Goal: Information Seeking & Learning: Get advice/opinions

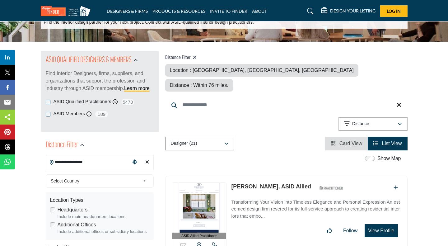
scroll to position [43, 0]
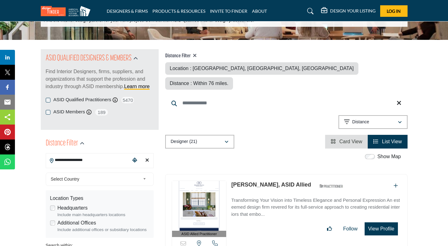
click at [90, 160] on input "**********" at bounding box center [88, 160] width 84 height 12
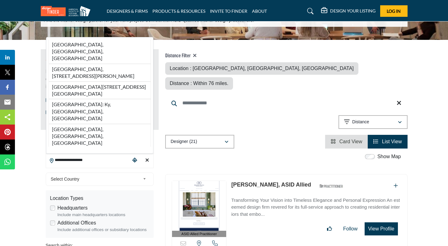
paste input "Search Location"
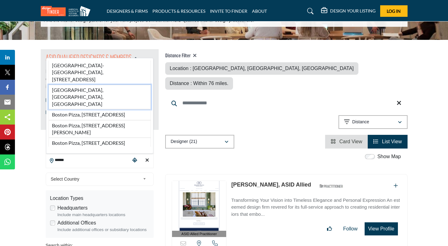
click at [84, 93] on li "Boston, MA, USA" at bounding box center [100, 97] width 102 height 25
type input "**********"
type input "***"
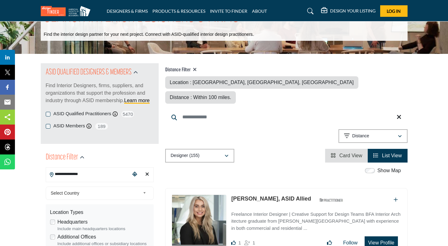
scroll to position [30, 0]
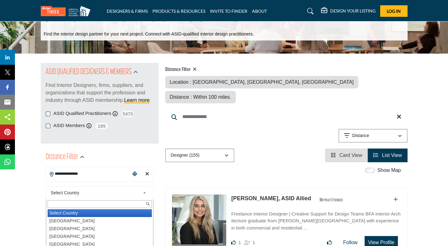
click at [143, 192] on link "Select Country" at bounding box center [98, 193] width 100 height 8
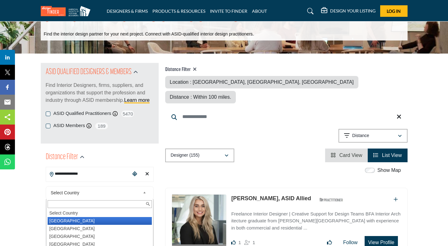
click at [101, 222] on li "United States" at bounding box center [100, 221] width 104 height 8
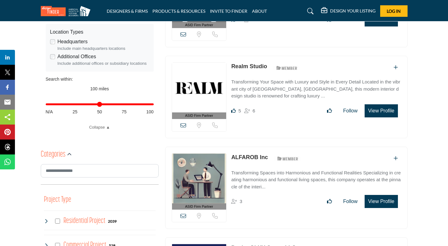
scroll to position [200, 0]
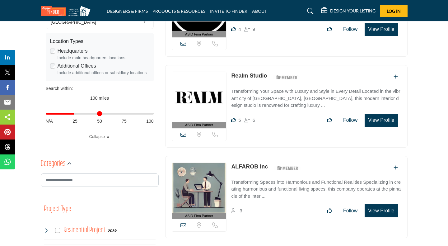
drag, startPoint x: 153, startPoint y: 114, endPoint x: 76, endPoint y: 112, distance: 77.2
type input "**"
click at [76, 113] on input "Distance in miles" at bounding box center [100, 113] width 108 height 1
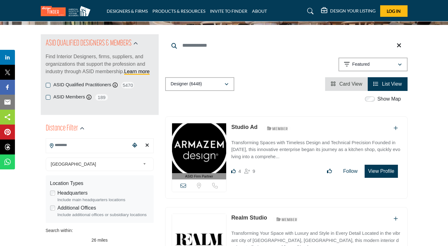
scroll to position [59, 0]
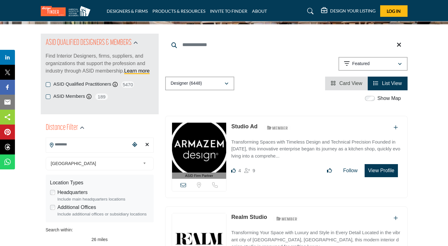
click at [72, 143] on input "Search Location" at bounding box center [88, 145] width 84 height 12
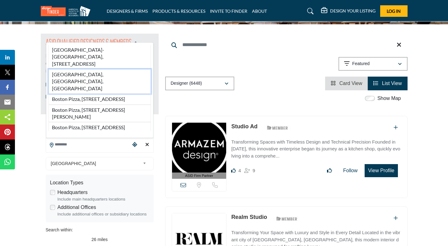
click at [78, 75] on li "[GEOGRAPHIC_DATA], [GEOGRAPHIC_DATA], [GEOGRAPHIC_DATA]" at bounding box center [100, 81] width 102 height 25
type input "**********"
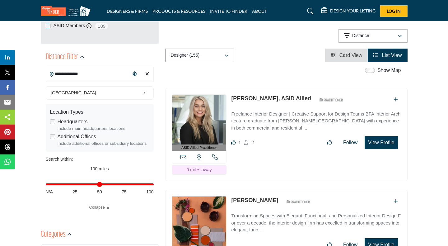
scroll to position [130, 0]
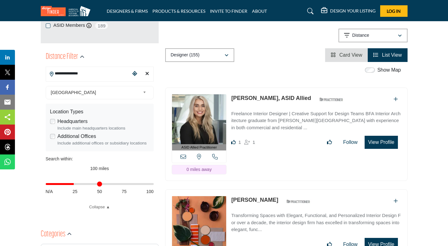
drag, startPoint x: 152, startPoint y: 185, endPoint x: 75, endPoint y: 189, distance: 76.7
type input "**"
click at [75, 185] on input "Distance in miles" at bounding box center [100, 183] width 108 height 1
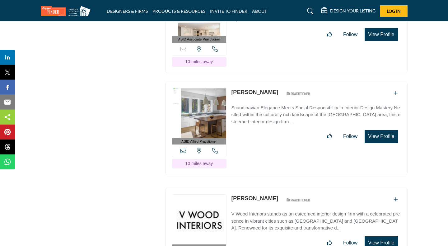
scroll to position [4339, 0]
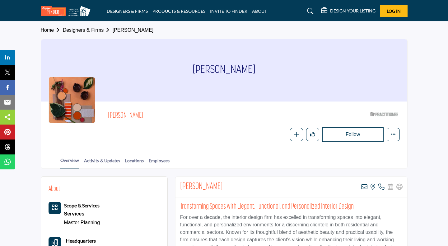
drag, startPoint x: 248, startPoint y: 186, endPoint x: 179, endPoint y: 186, distance: 68.8
click at [179, 186] on div "Kathleen Sullivan-Elliott View email address of this listing View the location …" at bounding box center [292, 187] width 232 height 21
copy h2 "Kathleen Sullivan-Elliott"
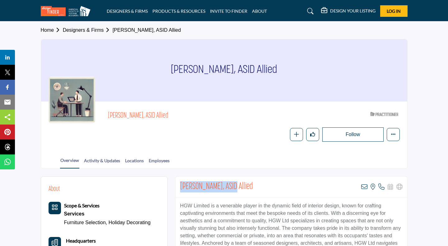
drag, startPoint x: 231, startPoint y: 186, endPoint x: 177, endPoint y: 182, distance: 53.4
click at [177, 182] on div "Heather Wells, ASID Allied View email address of this listing View the location…" at bounding box center [292, 187] width 232 height 21
copy h2 "Heather Wells, ASID"
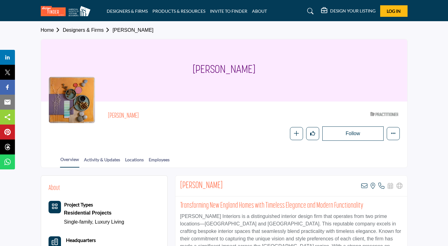
drag, startPoint x: 222, startPoint y: 183, endPoint x: 179, endPoint y: 182, distance: 43.6
click at [179, 182] on div "[PERSON_NAME] View email address of this listing View the location of this list…" at bounding box center [292, 186] width 232 height 21
copy h2 "[PERSON_NAME]"
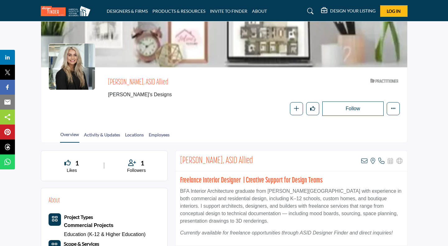
scroll to position [41, 0]
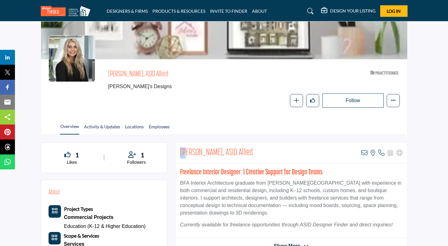
drag, startPoint x: 233, startPoint y: 153, endPoint x: 191, endPoint y: 151, distance: 42.1
click at [188, 151] on div "Jolene Jendrysik, ASID Allied View email address of this listing View the locat…" at bounding box center [292, 153] width 232 height 21
drag, startPoint x: 239, startPoint y: 149, endPoint x: 176, endPoint y: 148, distance: 63.2
click at [176, 148] on div "Jolene Jendrysik, ASID Allied View email address of this listing View the locat…" at bounding box center [292, 153] width 232 height 21
copy h2 "Jolene Jendrysik, ASID"
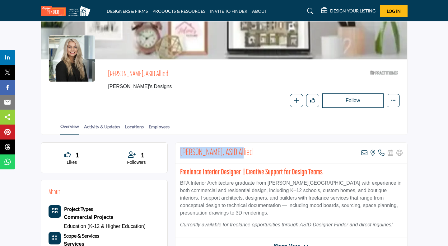
copy h2 "Jolene Jendrysik, ASID"
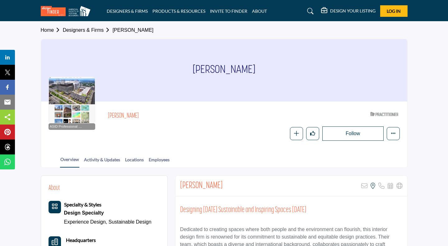
drag, startPoint x: 225, startPoint y: 184, endPoint x: 178, endPoint y: 185, distance: 46.7
click div "Maureen O' Brien Sorry, but this listing is on a subscription plan which does n…"
copy h2 "Maureen O' Brien"
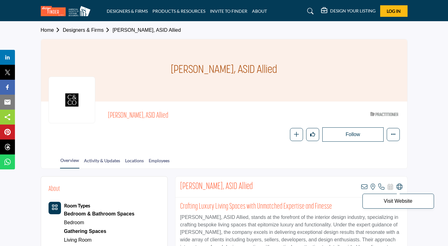
click at [400, 187] on icon at bounding box center [400, 187] width 6 height 6
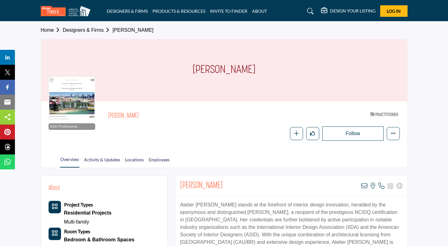
drag, startPoint x: 220, startPoint y: 187, endPoint x: 174, endPoint y: 183, distance: 46.3
copy h2 "Aline Trindade"
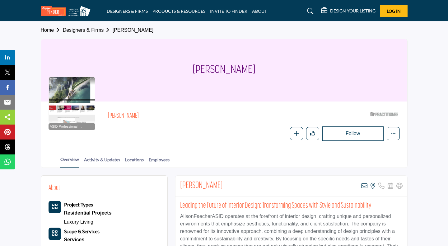
click at [192, 184] on h2 "Alison Faecher" at bounding box center [201, 185] width 43 height 11
drag, startPoint x: 220, startPoint y: 185, endPoint x: 180, endPoint y: 183, distance: 39.9
click at [180, 183] on div "Alison Faecher View email address of this listing View the location of this lis…" at bounding box center [292, 186] width 232 height 21
copy h2 "Alison Faecher"
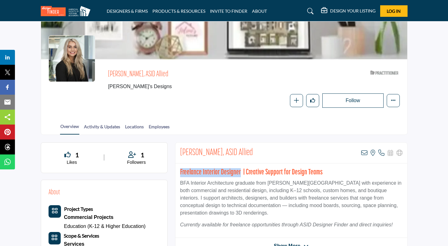
scroll to position [41, 0]
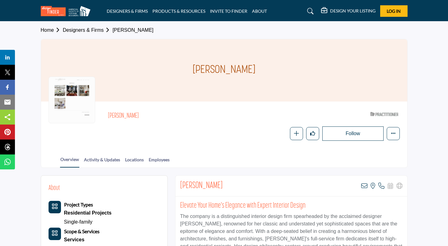
drag, startPoint x: 222, startPoint y: 185, endPoint x: 179, endPoint y: 183, distance: 43.3
click at [179, 183] on div "Julia Tombaugh View email address of this listing View the location of this lis…" at bounding box center [292, 186] width 232 height 21
copy h2 "Julia Tombaugh"
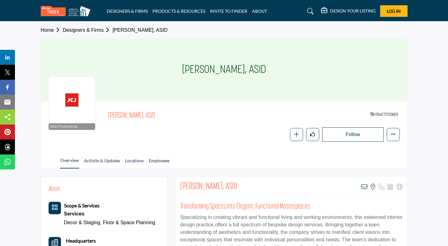
drag, startPoint x: 244, startPoint y: 187, endPoint x: 180, endPoint y: 181, distance: 64.7
click at [180, 181] on div "Carrie-Ann Nielsen, ASID View email address of this listing View the location o…" at bounding box center [292, 187] width 232 height 21
copy h2 "Carrie-Ann Nielsen, ASID"
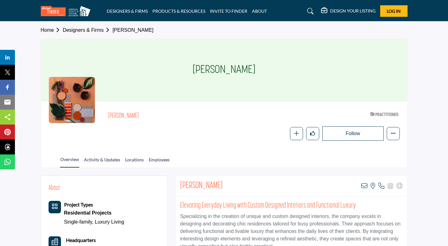
drag, startPoint x: 224, startPoint y: 186, endPoint x: 179, endPoint y: 186, distance: 44.8
click at [179, 186] on div "Jennifer Wilson View email address of this listing View the location of this li…" at bounding box center [292, 186] width 232 height 21
copy h2 "Jennifer Wilson"
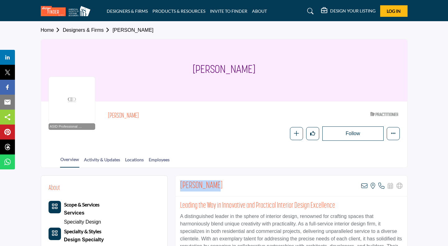
drag, startPoint x: 217, startPoint y: 184, endPoint x: 180, endPoint y: 183, distance: 36.8
click at [180, 183] on div "[PERSON_NAME] View email address of this listing View the location of this list…" at bounding box center [292, 186] width 232 height 21
copy h2 "[PERSON_NAME]"
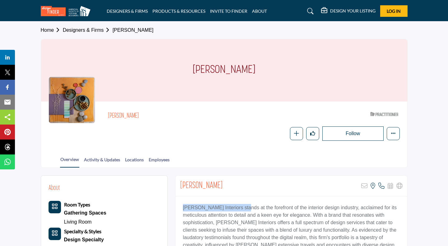
drag, startPoint x: 245, startPoint y: 210, endPoint x: 173, endPoint y: 209, distance: 72.2
click at [183, 209] on p "[PERSON_NAME] Interiors stands at the forefront of the interior design industry…" at bounding box center [291, 237] width 217 height 67
copy p "[PERSON_NAME] Interiors"
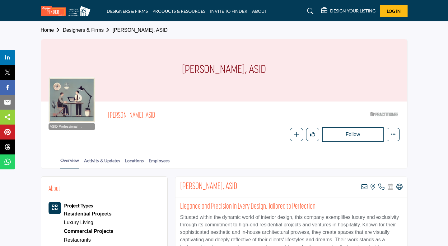
drag, startPoint x: 236, startPoint y: 185, endPoint x: 180, endPoint y: 183, distance: 56.7
click at [180, 183] on div "[PERSON_NAME], ASID View email address of this listing View the location of thi…" at bounding box center [292, 187] width 232 height 21
copy h2 "[PERSON_NAME], ASID"
click at [402, 187] on icon at bounding box center [400, 187] width 6 height 6
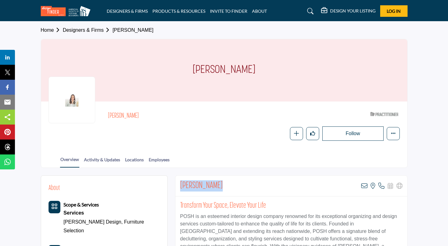
drag, startPoint x: 218, startPoint y: 186, endPoint x: 179, endPoint y: 183, distance: 38.4
click at [179, 183] on div "Heidi Solomon View email address of this listing View the location of this list…" at bounding box center [292, 186] width 232 height 21
copy h2 "Heidi Solomon"
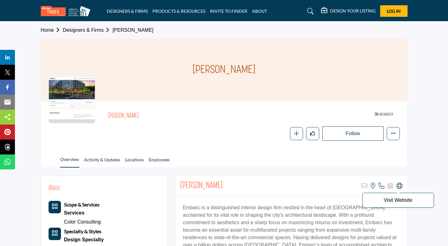
click at [398, 188] on icon at bounding box center [400, 186] width 6 height 6
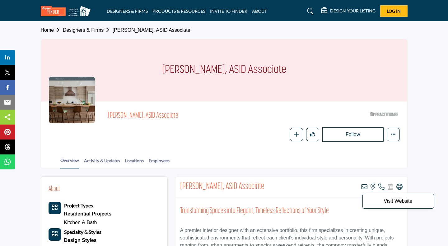
click at [399, 187] on icon at bounding box center [400, 187] width 6 height 6
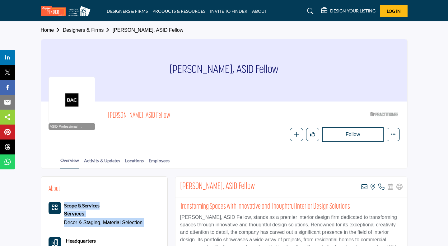
drag, startPoint x: 226, startPoint y: 185, endPoint x: 169, endPoint y: 185, distance: 56.7
click at [201, 190] on h2 "Denise Rush, ASID Fellow" at bounding box center [217, 186] width 75 height 11
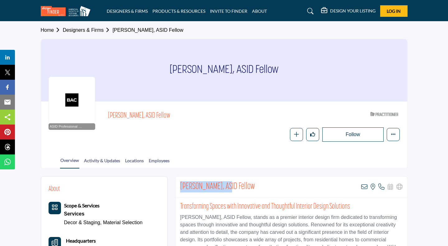
drag, startPoint x: 226, startPoint y: 187, endPoint x: 180, endPoint y: 184, distance: 46.8
click at [180, 184] on div "Denise Rush, ASID Fellow View email address of this listing View the location o…" at bounding box center [292, 187] width 232 height 21
copy h2 "Denise Rush, ASID"
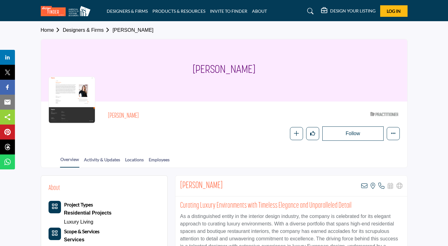
drag, startPoint x: 225, startPoint y: 186, endPoint x: 177, endPoint y: 185, distance: 48.0
click at [177, 185] on div "Rebecca Rivers View email address of this listing View the location of this lis…" at bounding box center [292, 186] width 232 height 21
copy h2 "Rebecca Rivers"
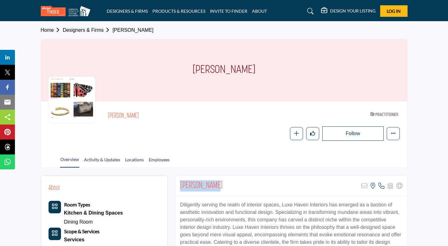
drag, startPoint x: 216, startPoint y: 188, endPoint x: 177, endPoint y: 183, distance: 38.9
click at [177, 183] on div "Melissa Lees Sorry, but this listing is on a subscription plan which does not a…" at bounding box center [292, 186] width 232 height 21
copy h2 "Melissa Lees"
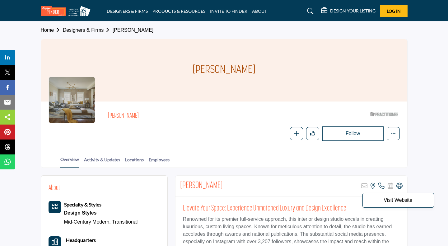
click at [400, 186] on icon at bounding box center [400, 186] width 6 height 6
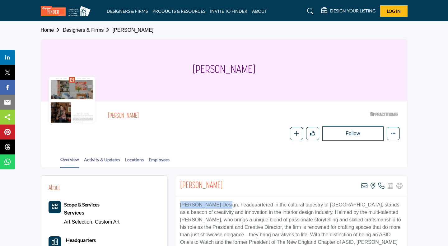
drag, startPoint x: 222, startPoint y: 205, endPoint x: 173, endPoint y: 207, distance: 48.6
click at [180, 207] on p "Eric Haydel Design, headquartered in the cultural tapestry of Boston, stands as…" at bounding box center [291, 242] width 223 height 82
copy p "Eric Haydel Design"
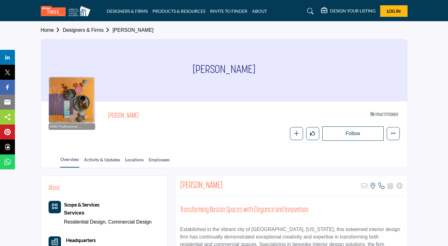
drag, startPoint x: 223, startPoint y: 185, endPoint x: 173, endPoint y: 183, distance: 50.8
copy h2 "[PERSON_NAME]"
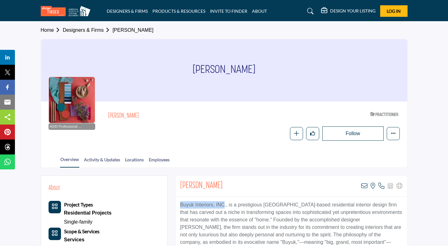
drag, startPoint x: 225, startPoint y: 205, endPoint x: 172, endPoint y: 203, distance: 53.9
click at [180, 203] on p "Buyuk Interiors, INC., is a prestigious Boston-based residential interior desig…" at bounding box center [291, 238] width 223 height 75
copy p "Buyuk Interiors, INC"
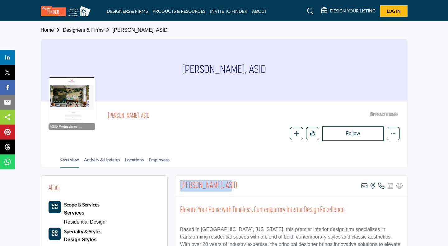
drag, startPoint x: 234, startPoint y: 186, endPoint x: 180, endPoint y: 187, distance: 54.2
click at [180, 187] on div "[PERSON_NAME], ASID View email address of this listing View the location of thi…" at bounding box center [292, 186] width 232 height 21
copy h2 "[PERSON_NAME], ASID"
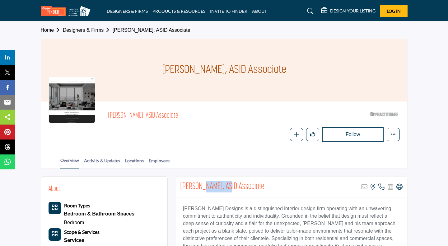
drag, startPoint x: 222, startPoint y: 185, endPoint x: 200, endPoint y: 183, distance: 22.2
click at [200, 183] on h2 "Eric Roseff, ASID Associate" at bounding box center [222, 186] width 84 height 11
click at [401, 187] on icon at bounding box center [400, 187] width 6 height 6
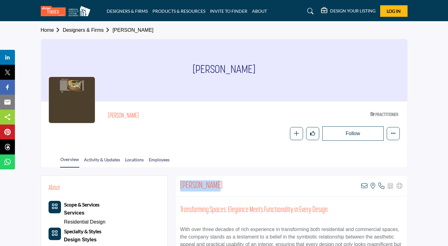
drag, startPoint x: 217, startPoint y: 184, endPoint x: 182, endPoint y: 183, distance: 35.5
click at [182, 183] on div "Nancy Miller View email address of this listing View the location of this listi…" at bounding box center [292, 186] width 232 height 21
copy h2 "Nancy Miller"
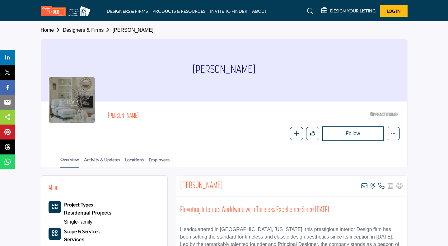
drag, startPoint x: 236, startPoint y: 185, endPoint x: 181, endPoint y: 183, distance: 55.2
click at [181, 183] on div "[PERSON_NAME] View email address of this listing View the location of this list…" at bounding box center [292, 186] width 232 height 21
copy h2 "Tracy Mowschenson"
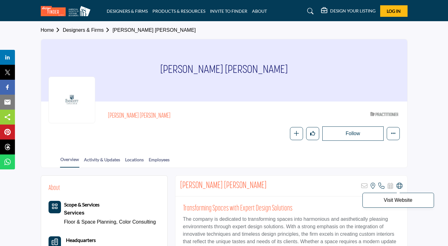
click at [399, 188] on icon at bounding box center [400, 186] width 6 height 6
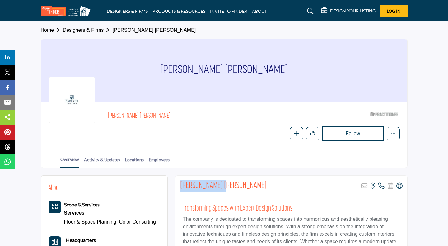
drag, startPoint x: 229, startPoint y: 184, endPoint x: 179, endPoint y: 184, distance: 49.2
click at [179, 184] on div "Myoung Joo Chun Sorry, but this listing is on a subscription plan which does no…" at bounding box center [292, 186] width 232 height 21
copy h2 "Myoung Joo Chun"
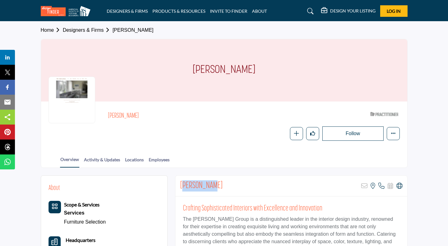
drag, startPoint x: 215, startPoint y: 185, endPoint x: 182, endPoint y: 183, distance: 33.4
click at [182, 183] on div "Susan Orpin Sorry, but this listing is on a subscription plan which does not al…" at bounding box center [292, 186] width 232 height 21
copy h2 "Susan Orpin"
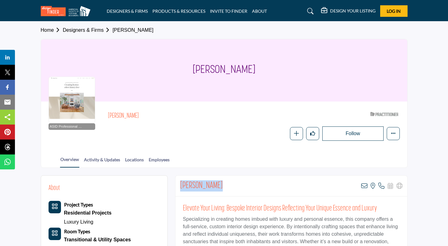
drag, startPoint x: 216, startPoint y: 185, endPoint x: 177, endPoint y: 187, distance: 39.0
click at [177, 187] on div "[PERSON_NAME] View email address of this listing View the location of this list…" at bounding box center [292, 186] width 232 height 21
copy h2 "[PERSON_NAME]"
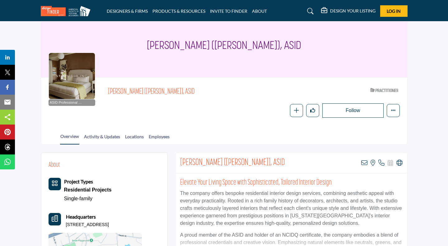
scroll to position [26, 0]
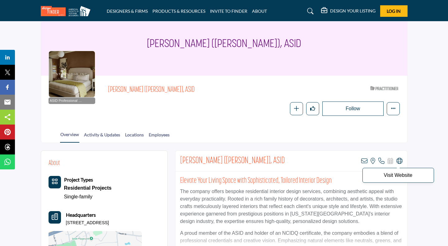
click at [400, 161] on icon at bounding box center [400, 161] width 6 height 6
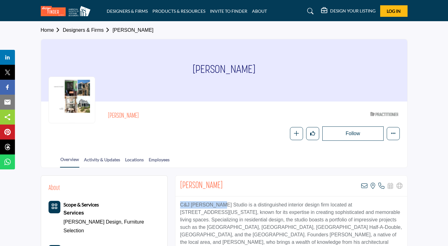
drag, startPoint x: 217, startPoint y: 206, endPoint x: 179, endPoint y: 203, distance: 37.8
click at [180, 203] on p "C&J [PERSON_NAME] Studio is a distinguished interior design firm located at [ST…" at bounding box center [291, 242] width 223 height 82
copy p "C&J [PERSON_NAME] Studio"
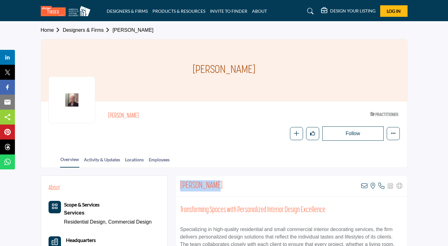
drag, startPoint x: 217, startPoint y: 187, endPoint x: 179, endPoint y: 183, distance: 38.5
click at [179, 183] on div "Anne Fawcett View email address of this listing View the location of this listi…" at bounding box center [292, 186] width 232 height 21
drag, startPoint x: 216, startPoint y: 185, endPoint x: 178, endPoint y: 186, distance: 38.3
click at [178, 186] on div "Anne Fawcett View email address of this listing View the location of this listi…" at bounding box center [292, 186] width 232 height 21
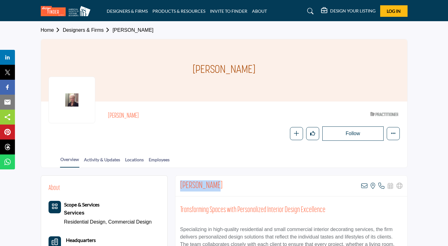
copy h2 "Anne Fawcett"
